Goal: Download file/media

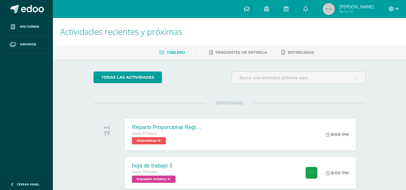
click at [391, 8] on icon at bounding box center [391, 8] width 5 height 5
click at [380, 41] on span "Cerrar sesión" at bounding box center [377, 41] width 27 height 6
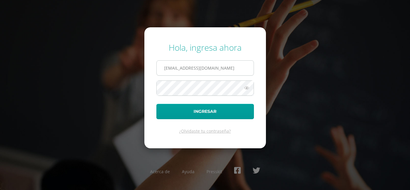
drag, startPoint x: 216, startPoint y: 72, endPoint x: 206, endPoint y: 68, distance: 10.7
click at [206, 68] on input "2021122@laestrella.edu.gt" at bounding box center [205, 68] width 97 height 15
type input "39@laestrella.edu.gt"
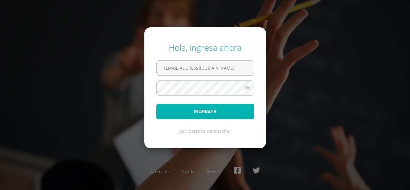
click at [208, 111] on button "Ingresar" at bounding box center [206, 111] width 98 height 15
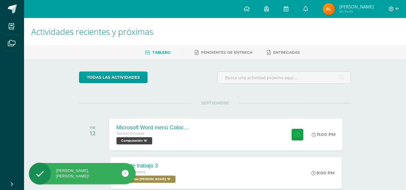
click at [137, 141] on span "Computación 'B'" at bounding box center [135, 140] width 36 height 7
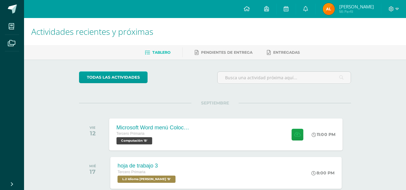
click at [145, 142] on span "Computación 'B'" at bounding box center [135, 140] width 36 height 7
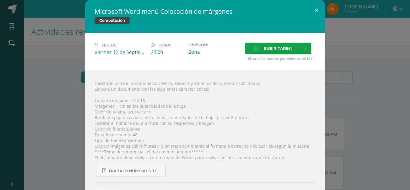
click at [145, 142] on div "Haciendo uso de la combinación Word, elabore y edite los documentos solicitados…" at bounding box center [205, 144] width 240 height 147
click at [143, 172] on span "Trabajo numero 3 Tercero primaria.pdf" at bounding box center [135, 171] width 54 height 5
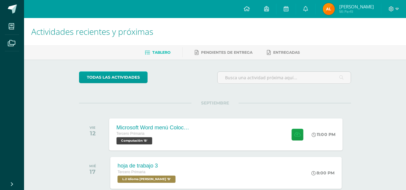
click at [138, 145] on div "Microsoft Word menú Colocación de márgenes Tercero Primaria Computación 'B'" at bounding box center [152, 134] width 87 height 32
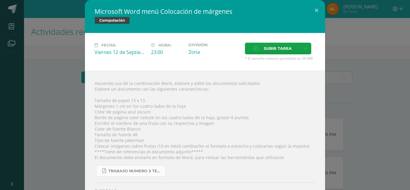
click at [136, 168] on link "Trabajo numero 3 Tercero primaria.pdf" at bounding box center [131, 171] width 70 height 12
